Goal: Task Accomplishment & Management: Manage account settings

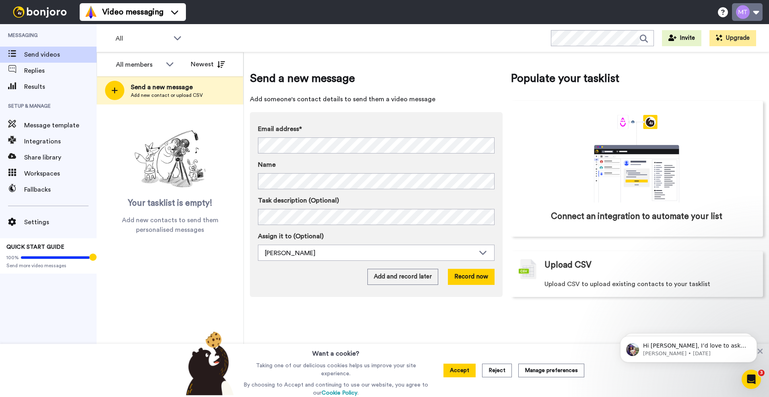
click at [747, 12] on button at bounding box center [747, 12] width 31 height 18
